Goal: Complete application form

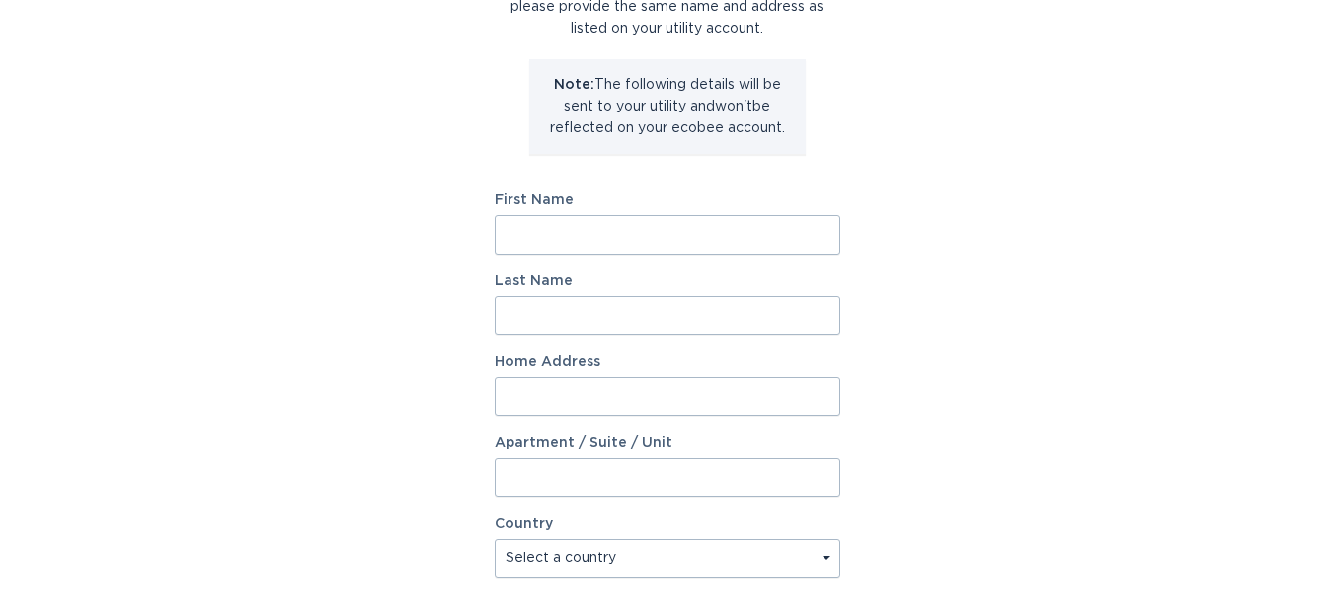
scroll to position [197, 0]
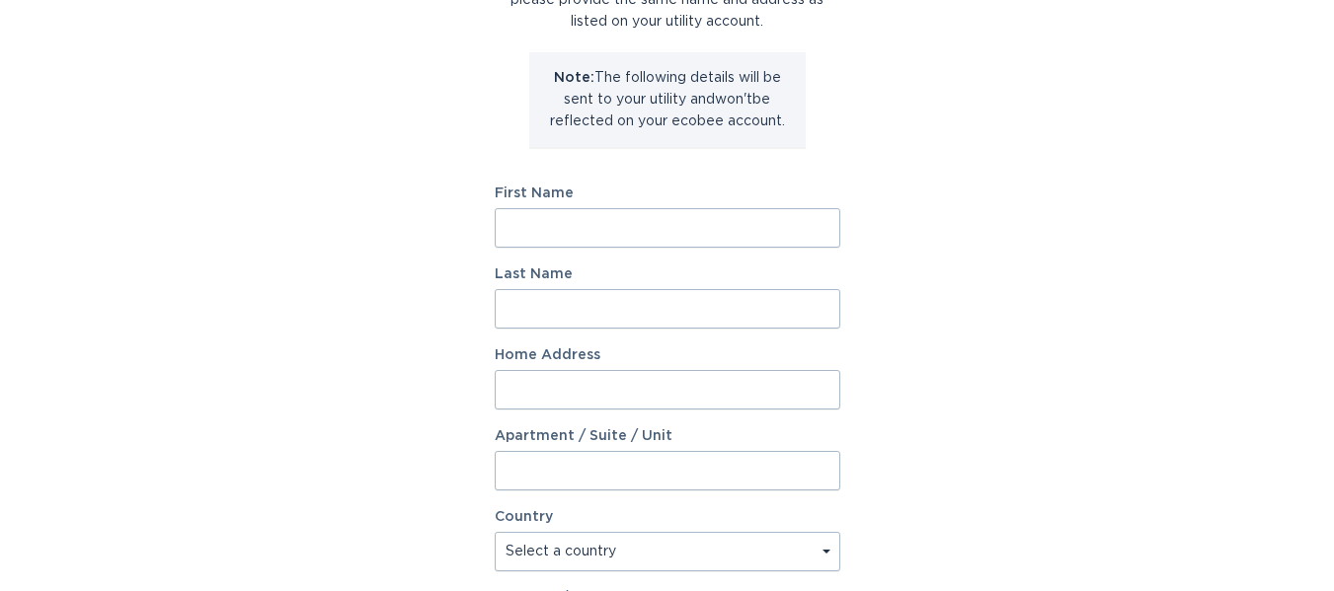
click at [540, 215] on input "First Name" at bounding box center [668, 227] width 346 height 39
type input "James"
type input "Plotzke"
click at [537, 377] on input "Home Address" at bounding box center [668, 389] width 346 height 39
type input "33042 Heatherwood"
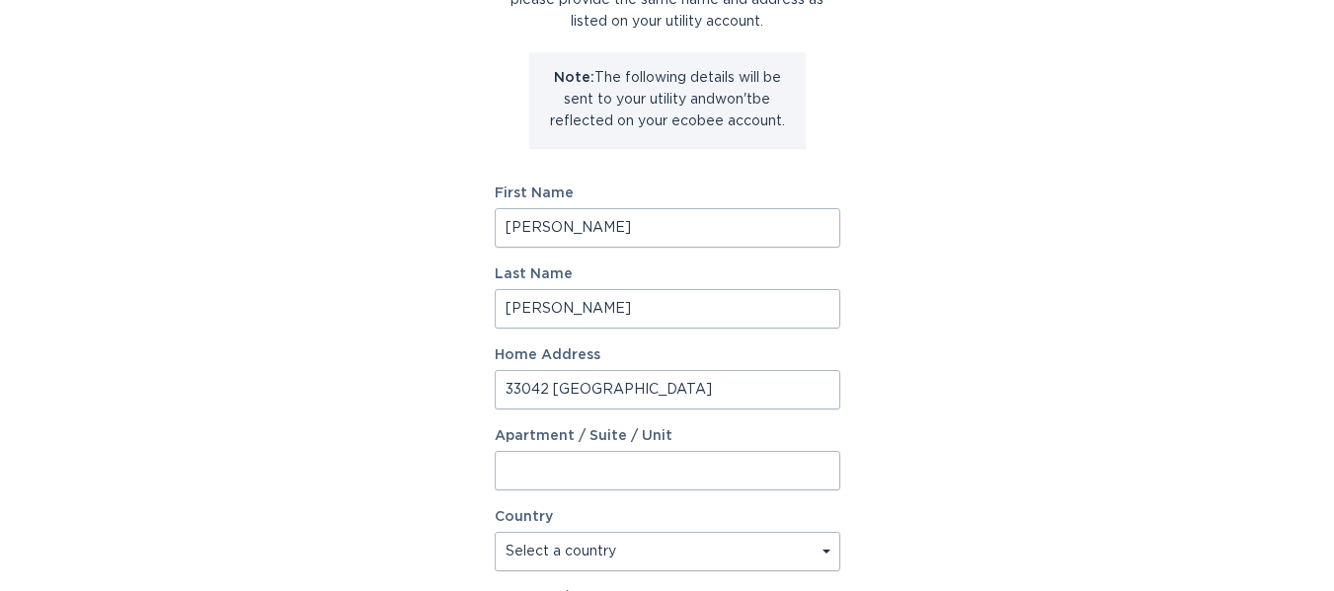
select select "US"
type input "New Haven"
type input "48048"
select select "MI"
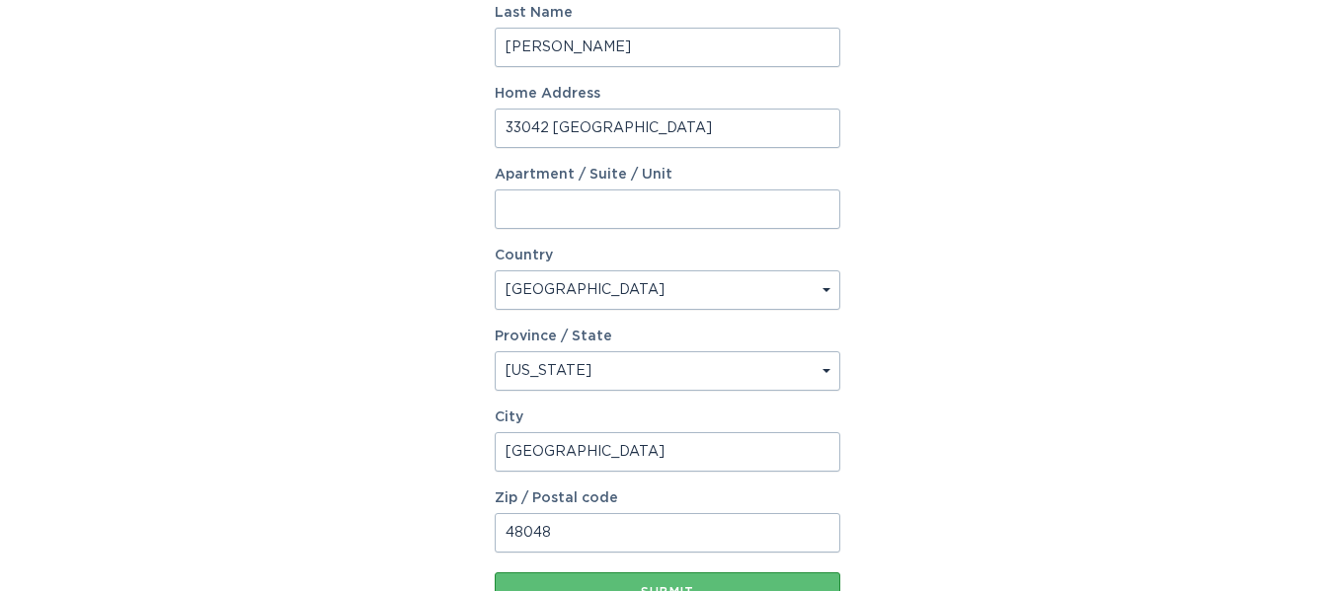
scroll to position [494, 0]
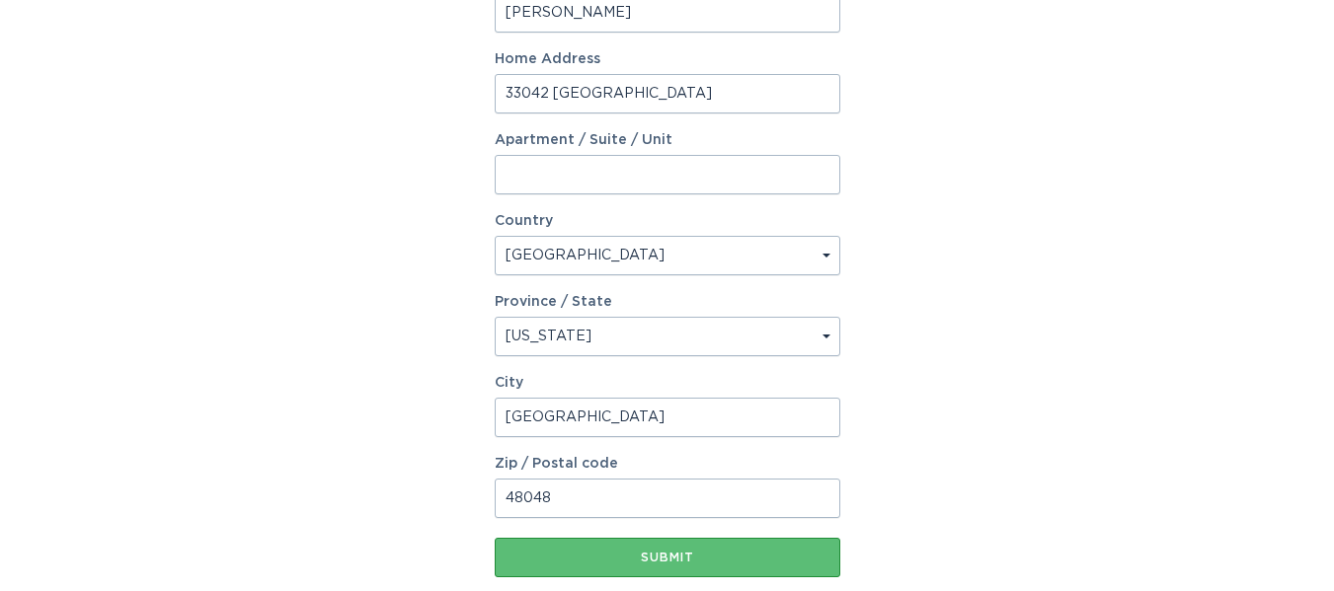
drag, startPoint x: 507, startPoint y: 420, endPoint x: 763, endPoint y: 426, distance: 255.8
click at [763, 426] on input "New Haven" at bounding box center [668, 417] width 346 height 39
type input "Lenox"
click at [361, 474] on div "Account Information To enrol in the savings program with your utility, please p…" at bounding box center [667, 111] width 1334 height 1091
click at [551, 503] on input "48048" at bounding box center [668, 498] width 346 height 39
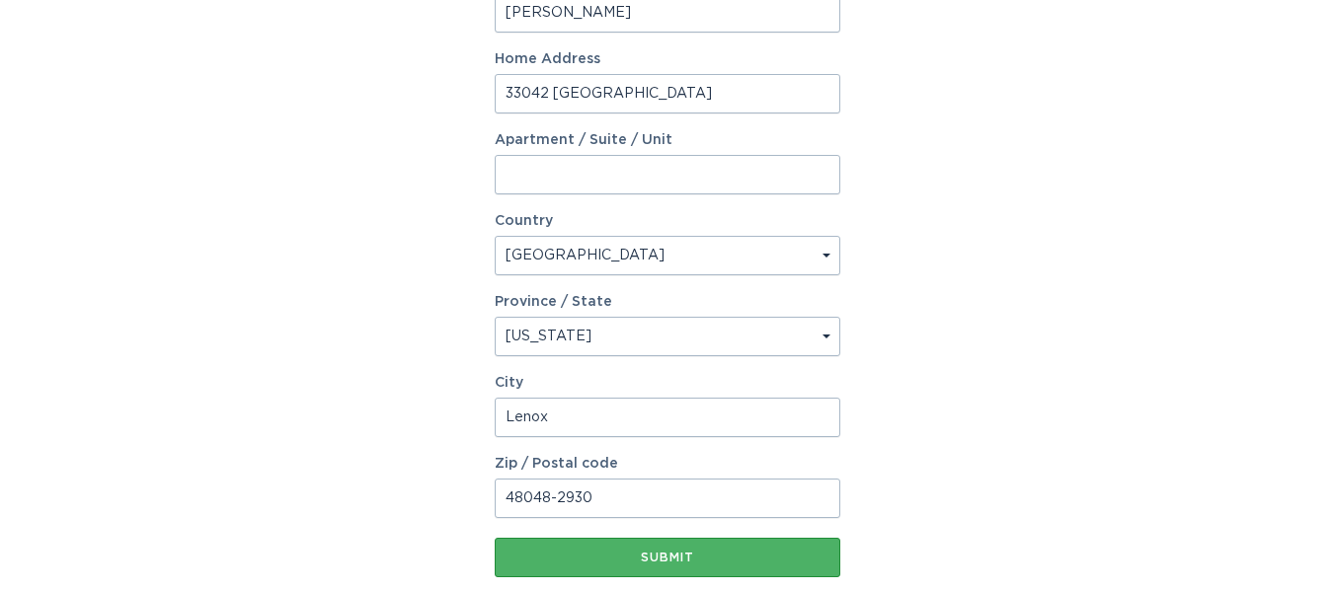
click at [688, 556] on div "Submit" at bounding box center [667, 558] width 326 height 12
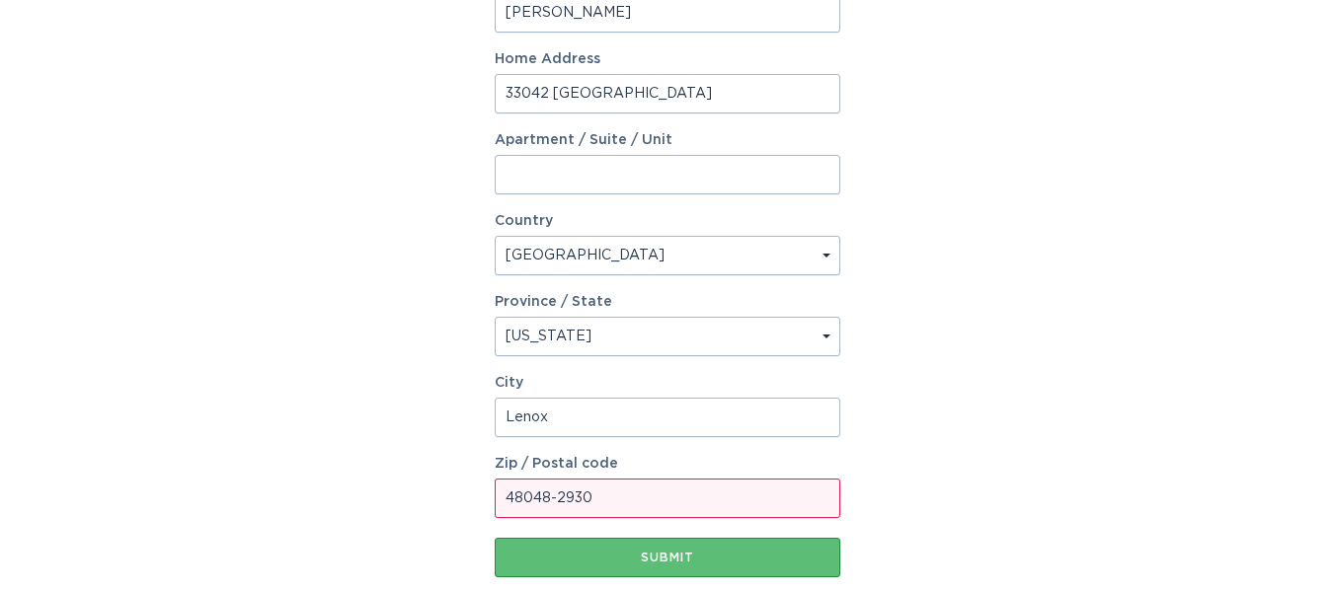
click at [146, 373] on div "Account Information To enrol in the savings program with your utility, please p…" at bounding box center [667, 100] width 1334 height 1113
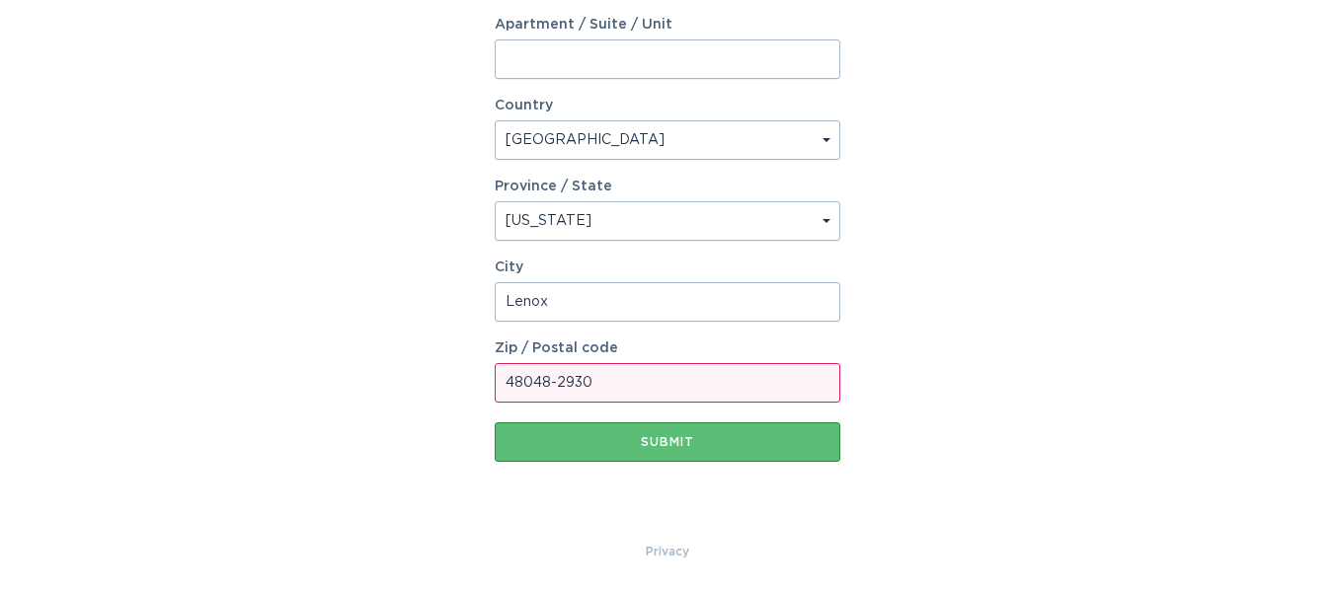
scroll to position [632, 0]
click at [553, 388] on input "48048-2930" at bounding box center [668, 381] width 346 height 39
type input "48048"
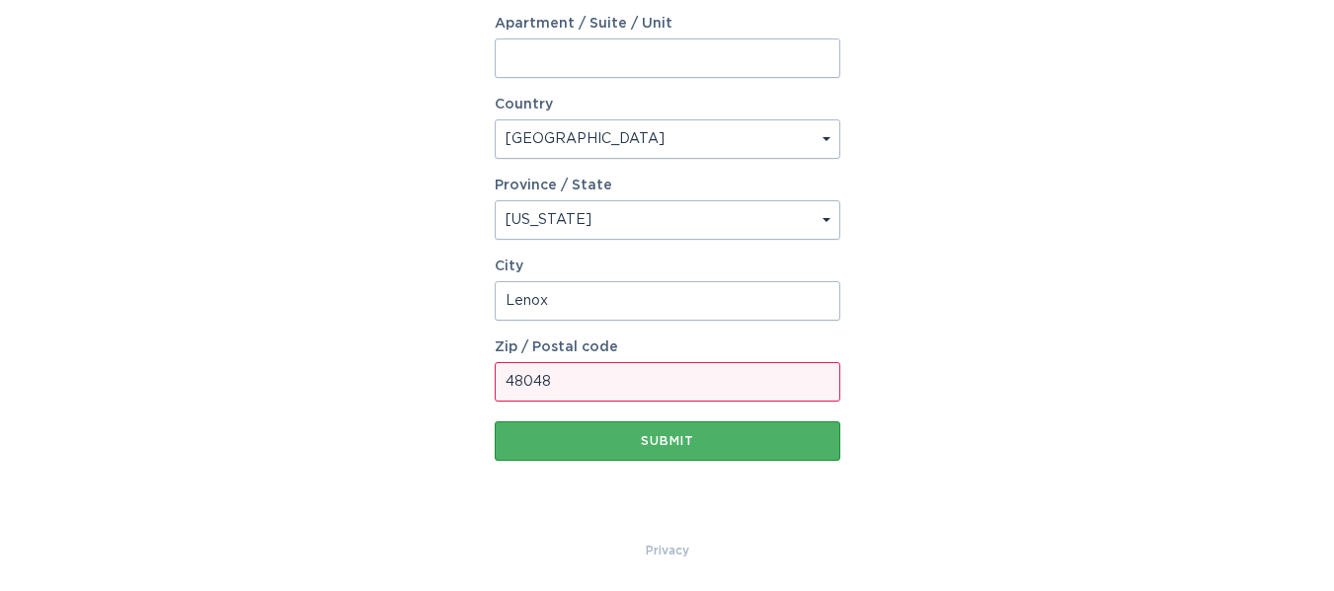
click at [591, 439] on div "Submit" at bounding box center [667, 441] width 326 height 12
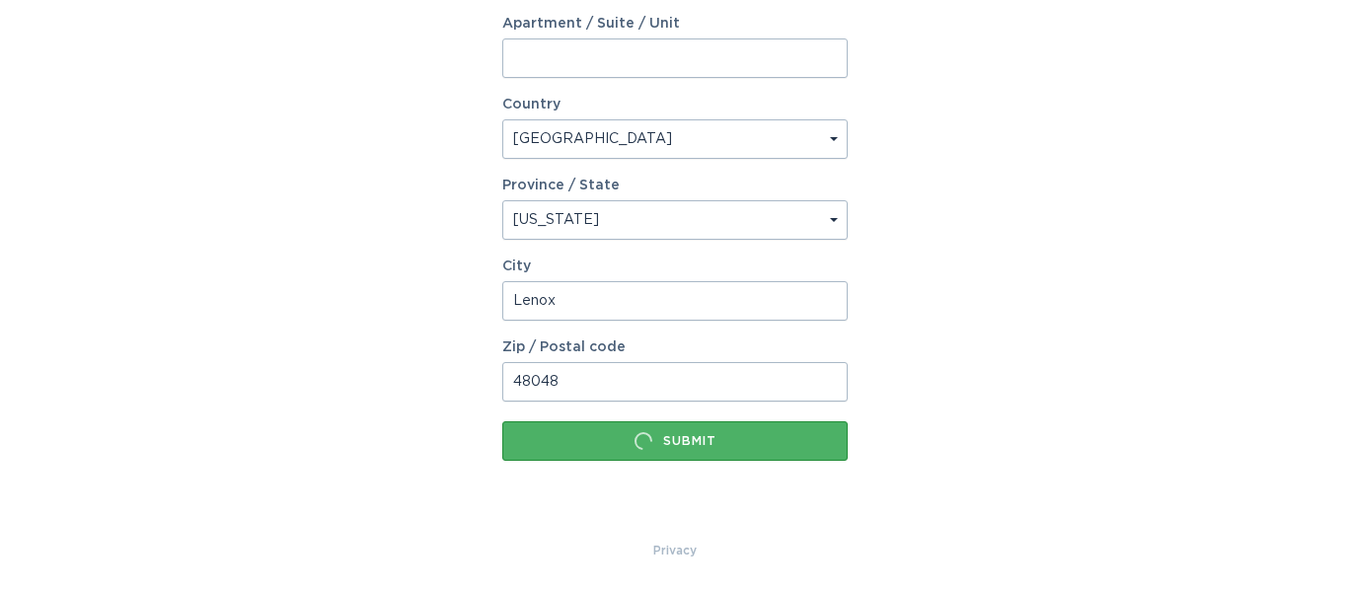
scroll to position [0, 0]
